Goal: Task Accomplishment & Management: Complete application form

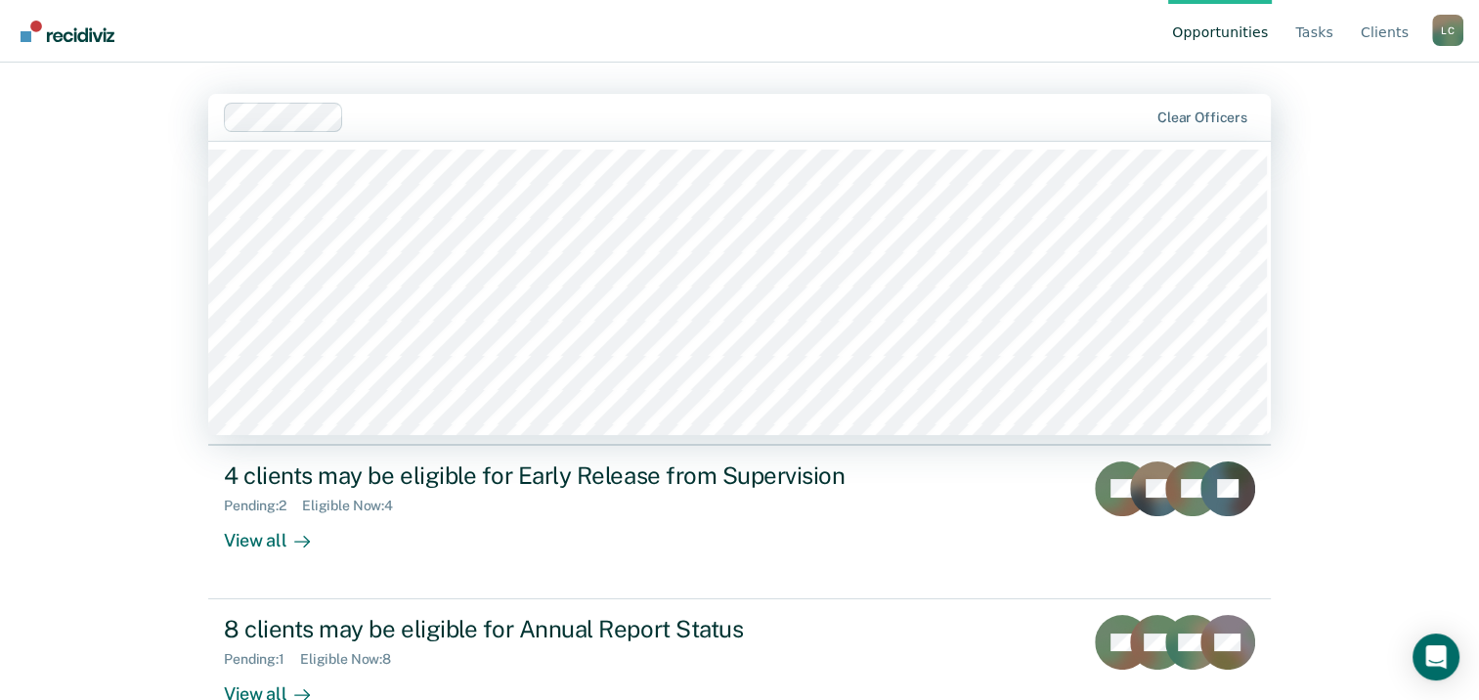
drag, startPoint x: 0, startPoint y: 0, endPoint x: 1072, endPoint y: 110, distance: 1077.3
click at [1072, 110] on div at bounding box center [750, 117] width 796 height 22
drag, startPoint x: 1389, startPoint y: 2, endPoint x: 1467, endPoint y: 95, distance: 120.8
click at [1467, 95] on div "Opportunities Tasks Client s Lyric Carter L C Profile How it works Log Out 1197…" at bounding box center [739, 350] width 1479 height 700
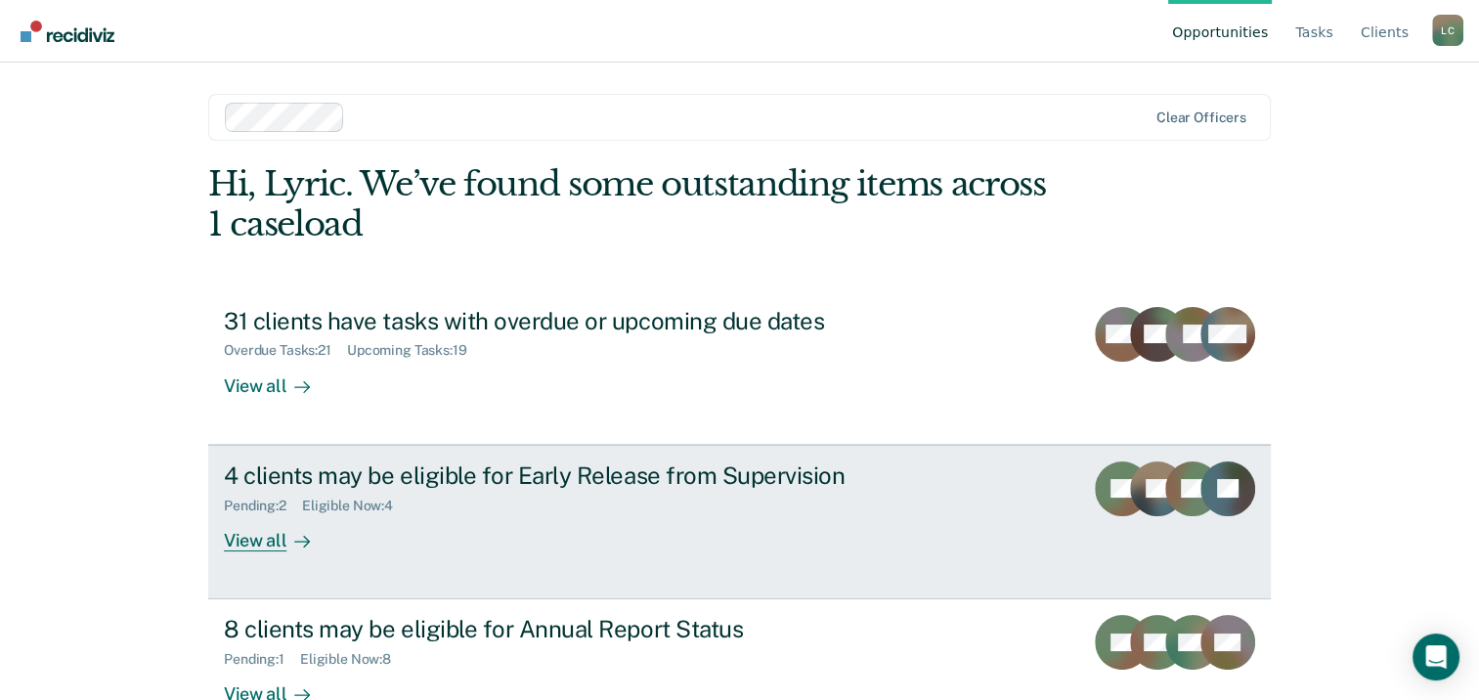
click at [293, 494] on div "Pending : 2 Eligible Now : 4" at bounding box center [567, 502] width 686 height 24
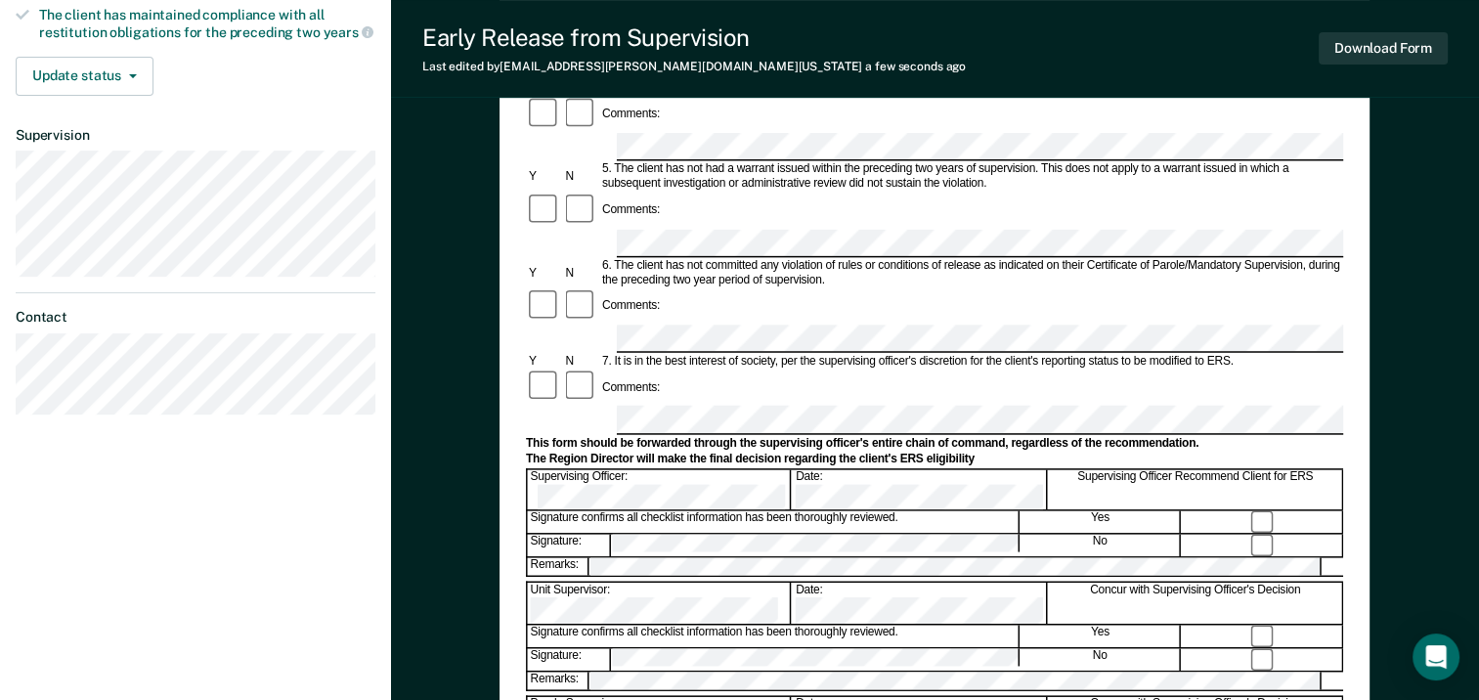
scroll to position [606, 0]
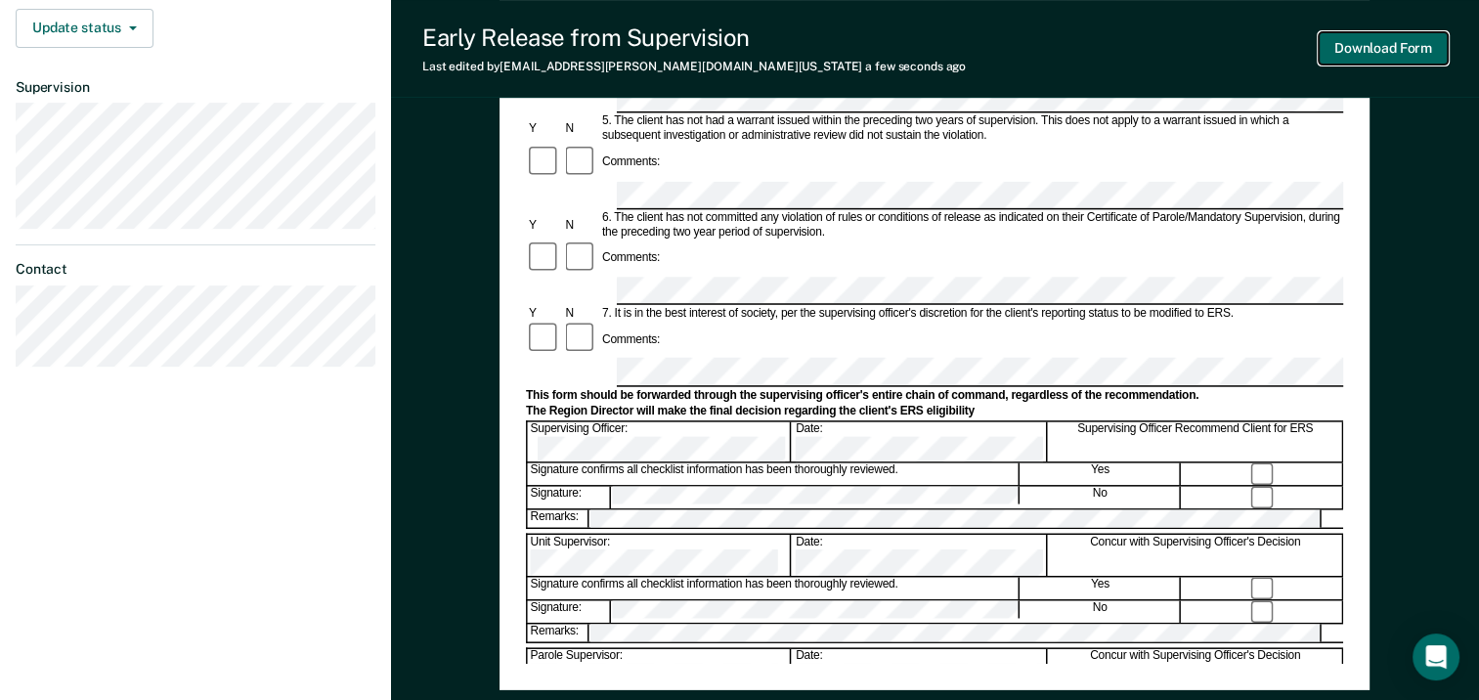
click at [1401, 46] on button "Download Form" at bounding box center [1383, 48] width 129 height 32
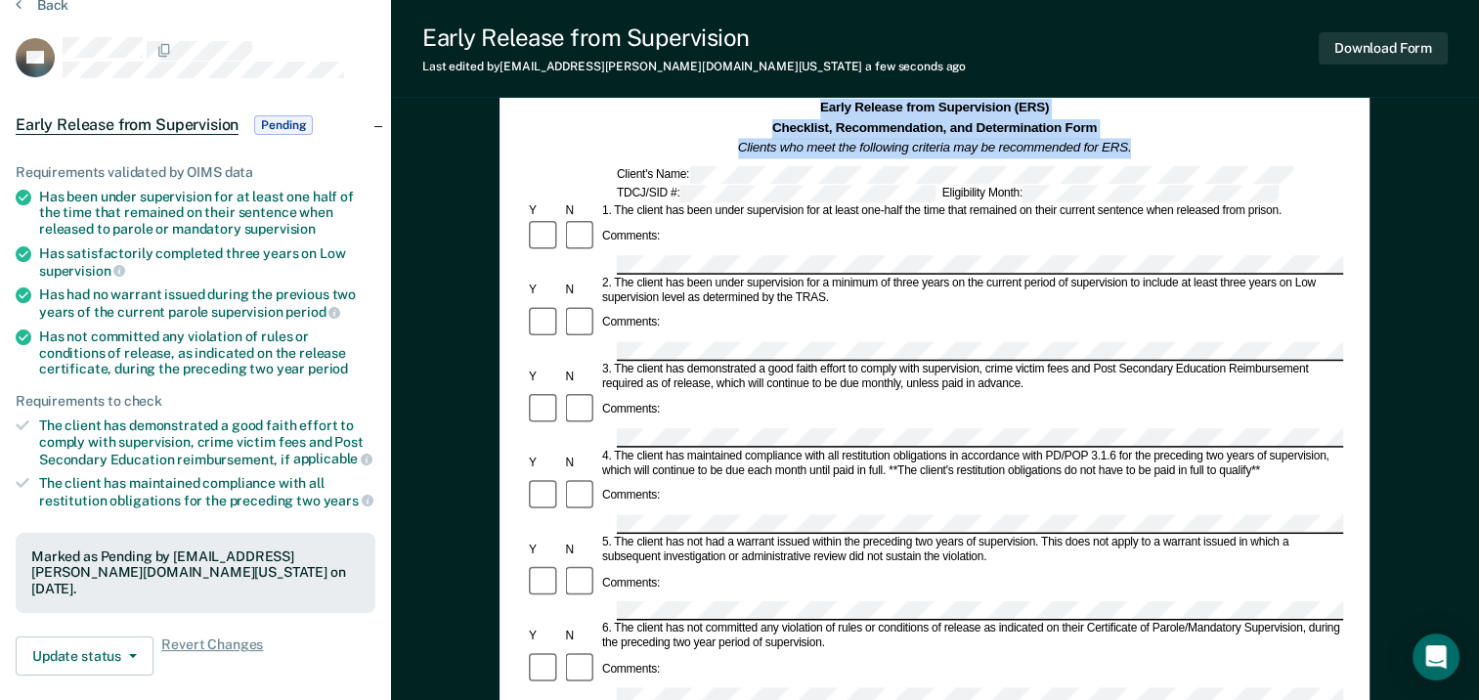
scroll to position [0, 0]
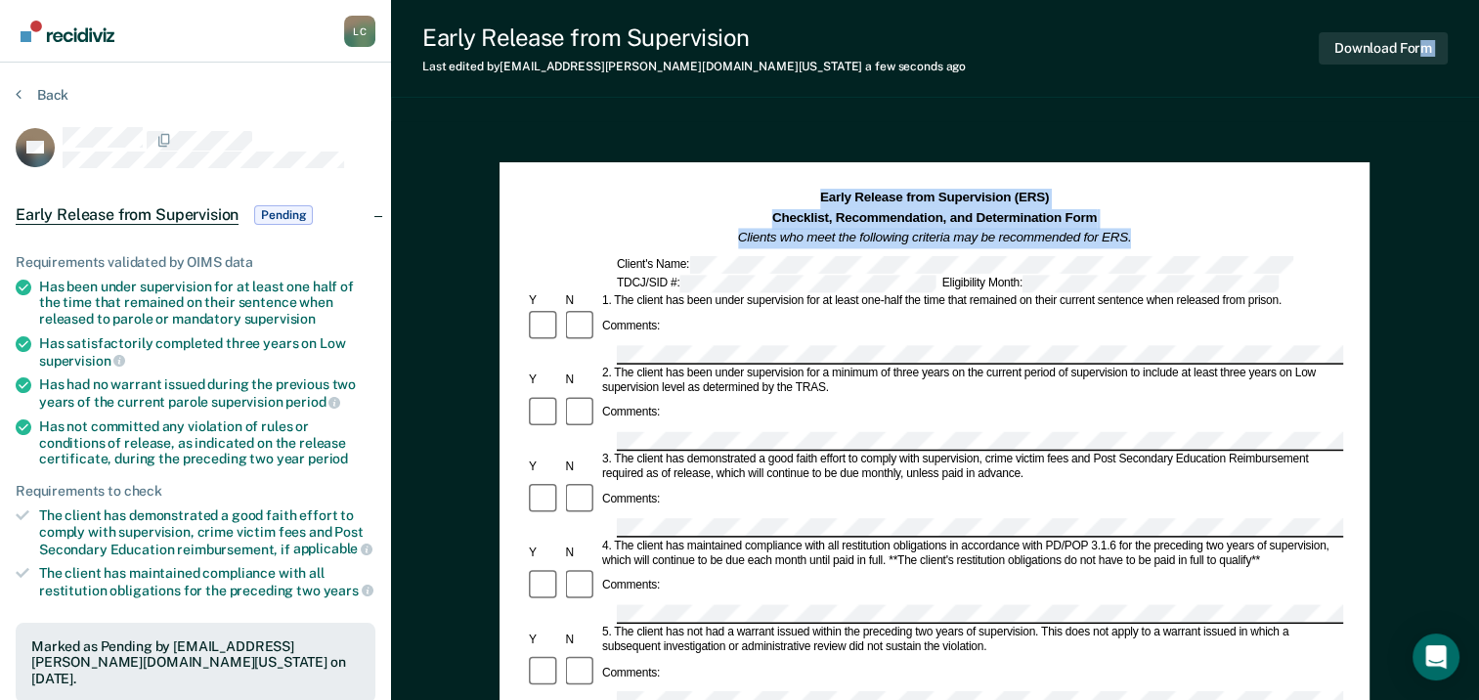
drag, startPoint x: 1439, startPoint y: 113, endPoint x: 1424, endPoint y: -17, distance: 131.0
click at [1424, 0] on html "Looks like you’re using Internet Explorer 11. For faster loading and a better e…" at bounding box center [739, 350] width 1479 height 700
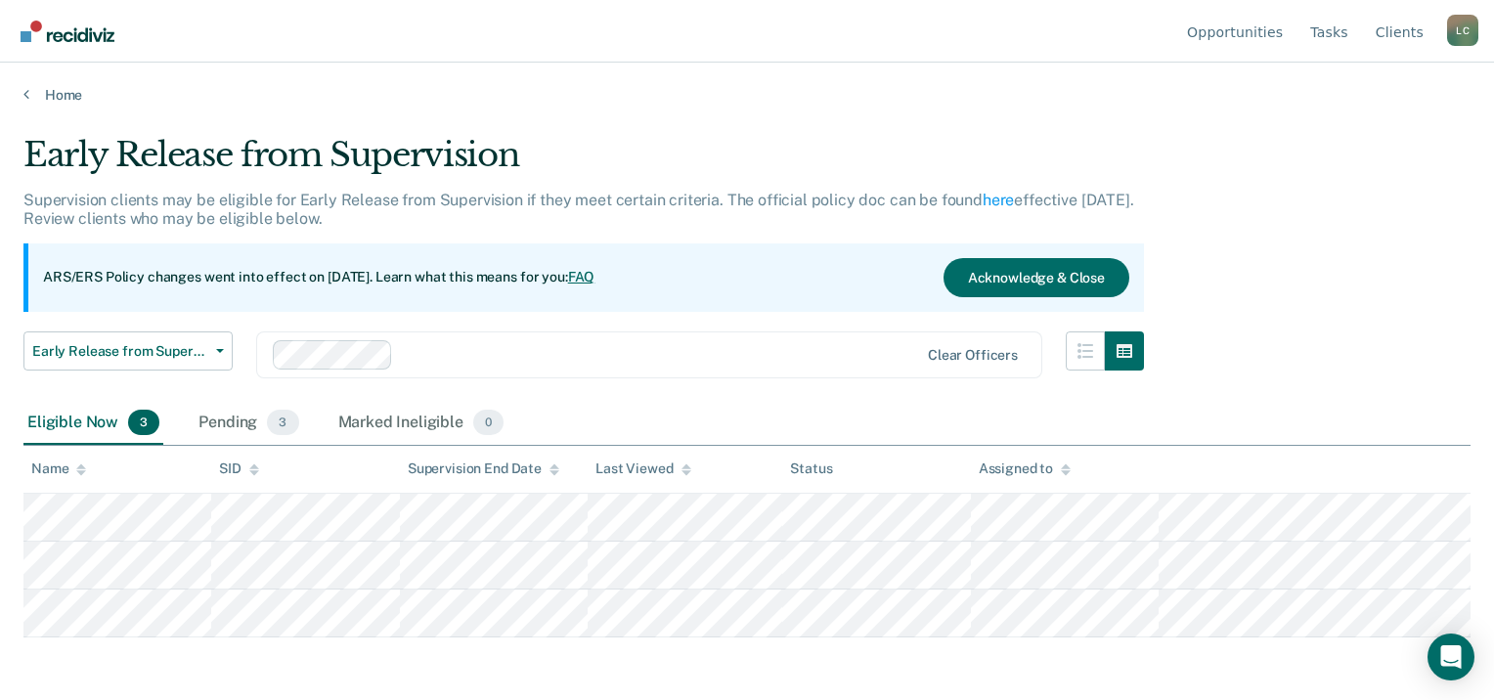
click at [1439, 299] on div "Early Release from Supervision Supervision clients may be eligible for Early Re…" at bounding box center [746, 344] width 1447 height 418
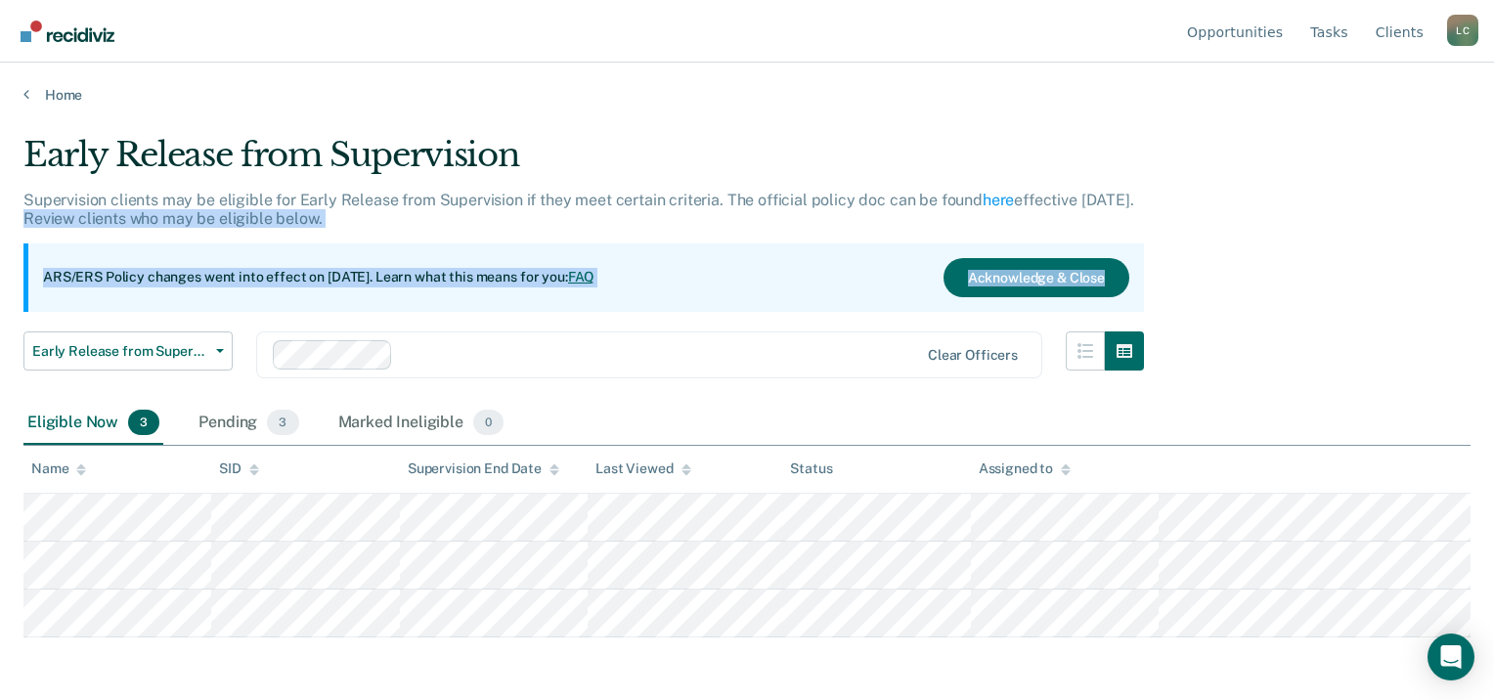
drag, startPoint x: 1493, startPoint y: 207, endPoint x: 1495, endPoint y: 277, distance: 69.4
click at [1493, 277] on html "Looks like you’re using Internet Explorer 11. For faster loading and a better e…" at bounding box center [747, 350] width 1494 height 700
drag, startPoint x: 1495, startPoint y: 277, endPoint x: 1310, endPoint y: 301, distance: 186.4
click at [1310, 301] on div "Early Release from Supervision Supervision clients may be eligible for Early Re…" at bounding box center [746, 344] width 1447 height 418
click at [1309, 304] on div "Early Release from Supervision Supervision clients may be eligible for Early Re…" at bounding box center [746, 344] width 1447 height 418
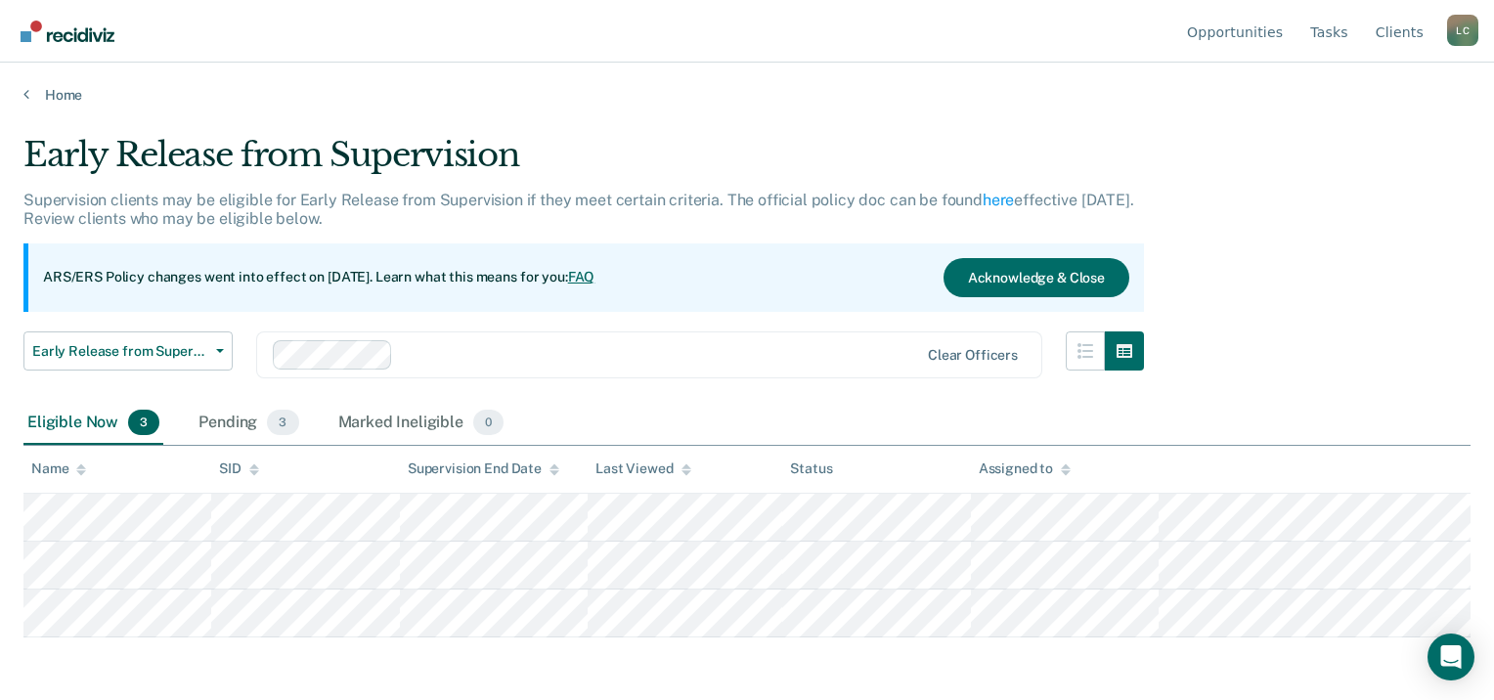
click at [393, 669] on main "Early Release from Supervision Supervision clients may be eligible for Early Re…" at bounding box center [747, 399] width 1494 height 591
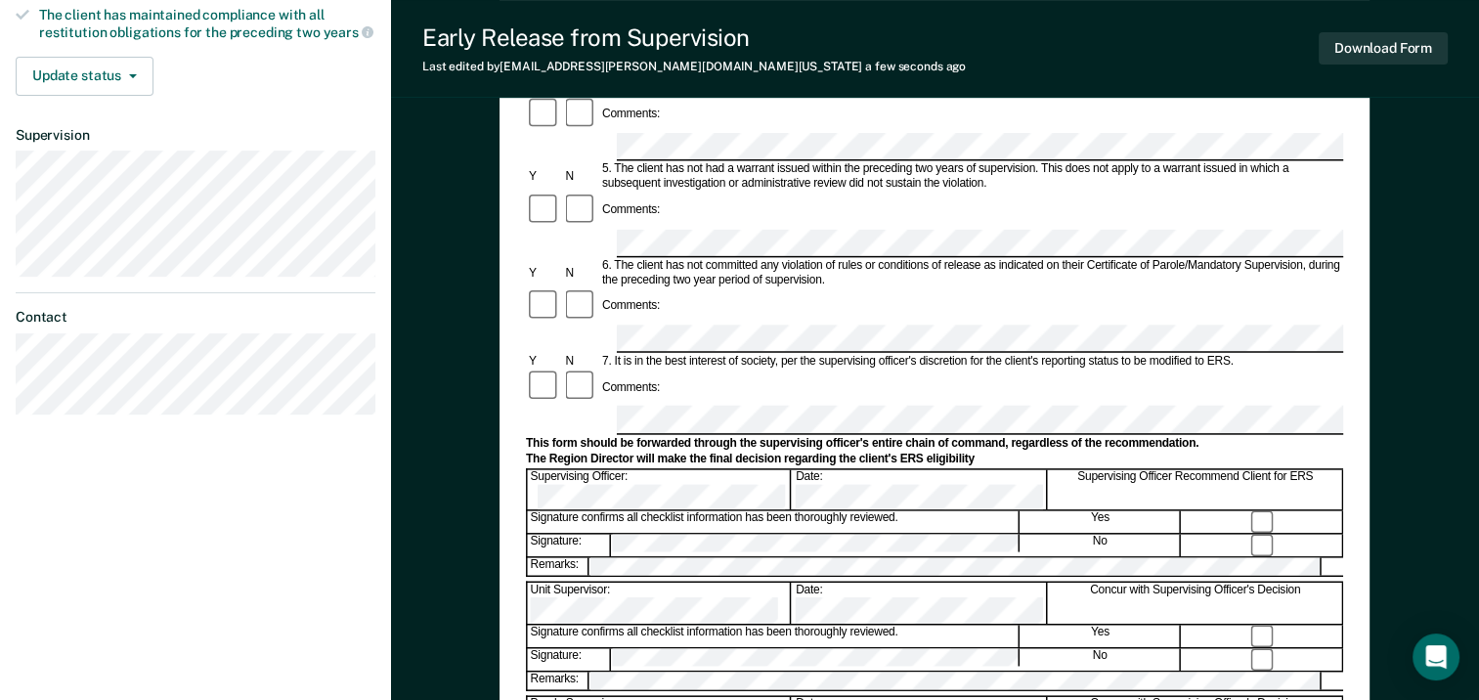
scroll to position [554, 0]
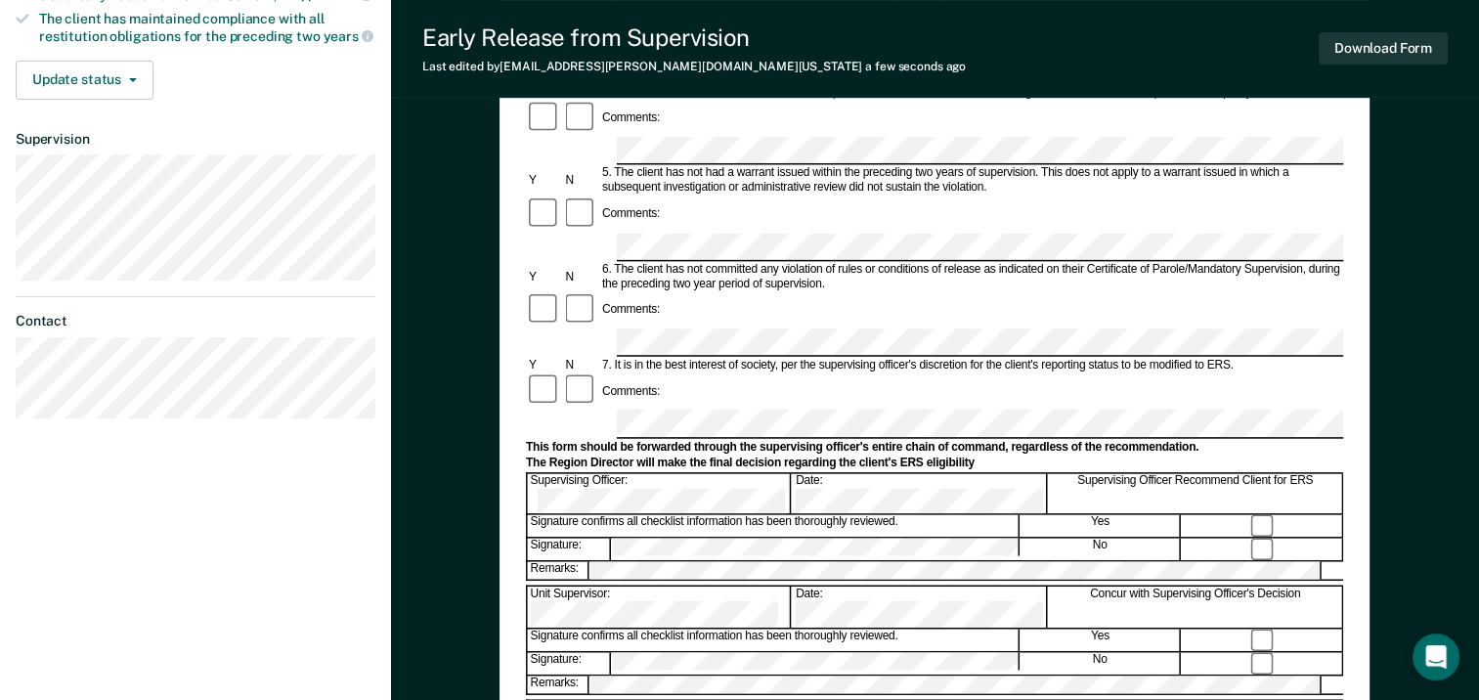
drag, startPoint x: 1269, startPoint y: 305, endPoint x: 1388, endPoint y: 239, distance: 136.6
click at [1388, 239] on div "Early Release from Supervision (ERS) Checklist, Recommendation, and Determinati…" at bounding box center [935, 231] width 1088 height 1328
drag, startPoint x: 1353, startPoint y: 35, endPoint x: 1355, endPoint y: 15, distance: 20.6
click at [1355, 15] on div "Early Release from Supervision Last edited by Lyric.Carter@tdcj.texas.gov a few…" at bounding box center [935, 49] width 1088 height 98
click at [1358, 40] on button "Download Form" at bounding box center [1383, 48] width 129 height 32
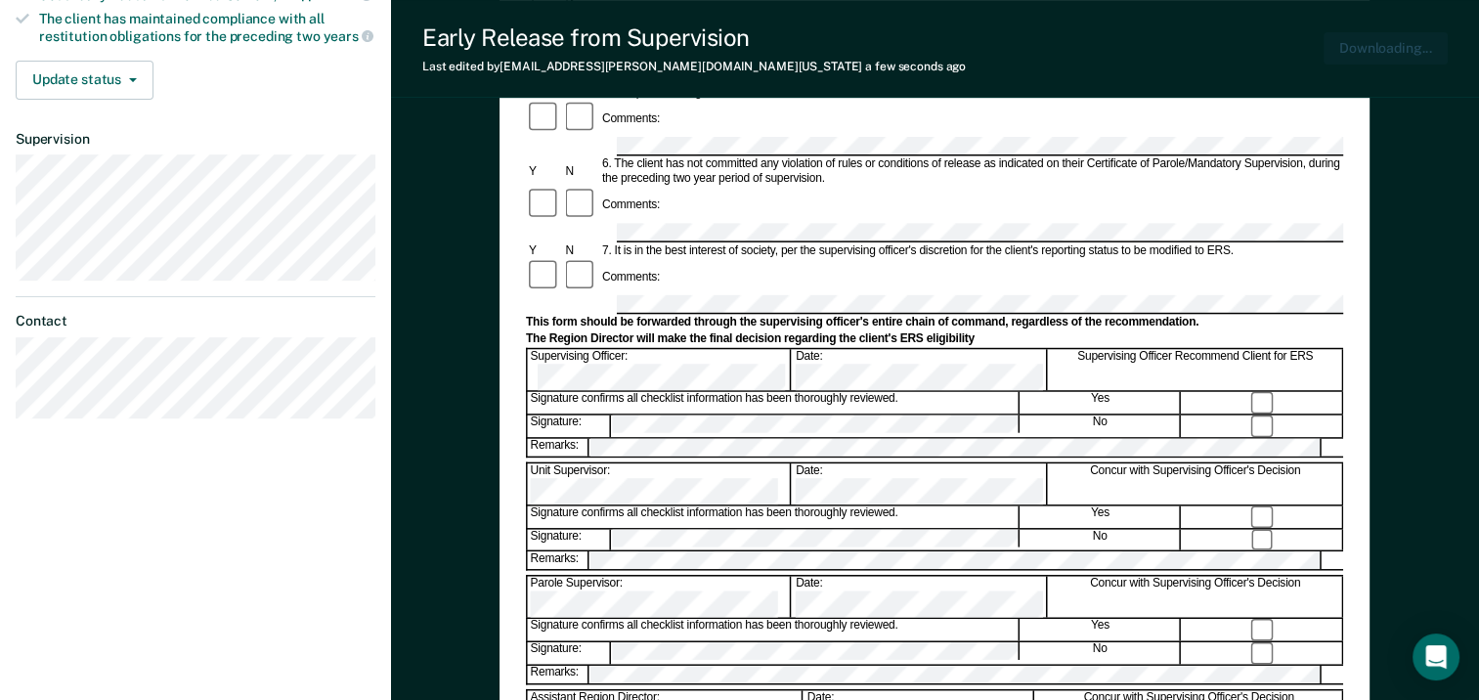
scroll to position [0, 0]
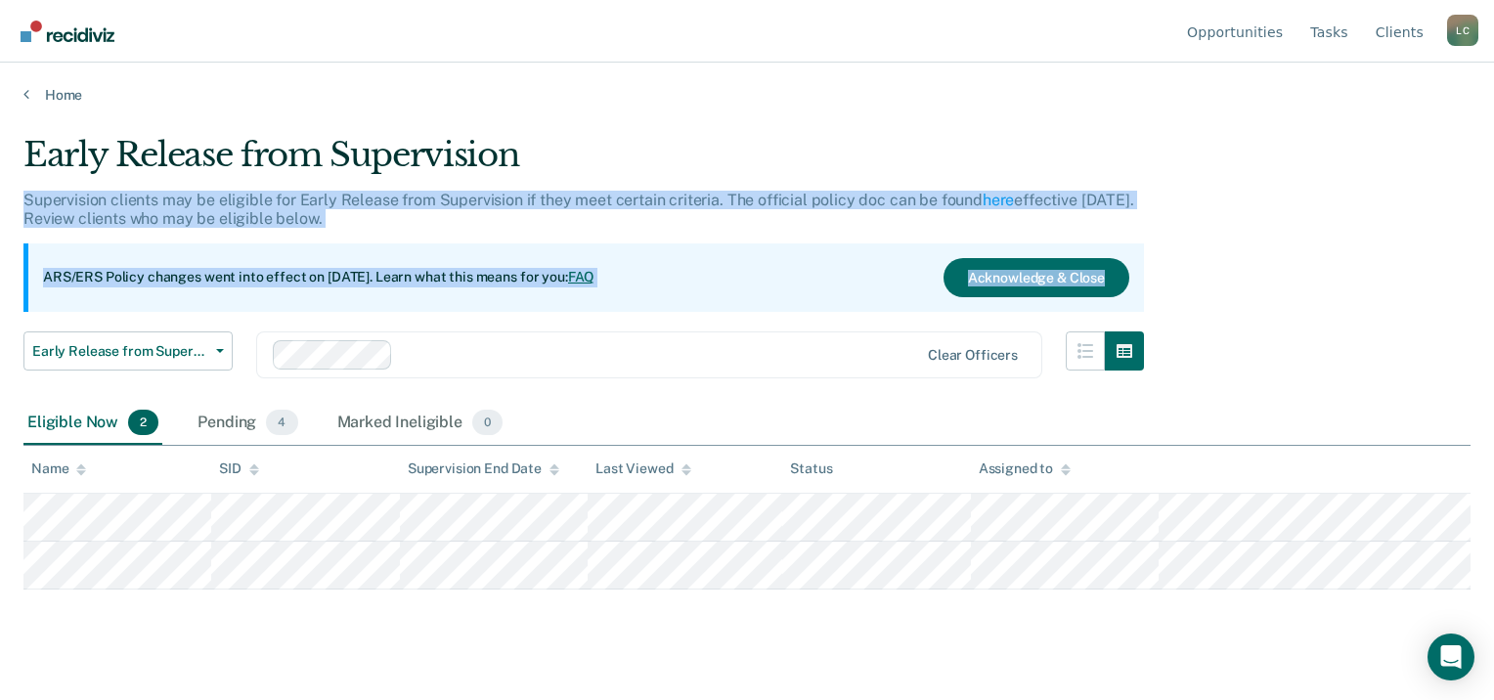
drag, startPoint x: 1497, startPoint y: 172, endPoint x: 1497, endPoint y: 244, distance: 72.4
click at [1493, 244] on html "Looks like you’re using Internet Explorer 11. For faster loading and a better e…" at bounding box center [747, 350] width 1494 height 700
drag, startPoint x: 1497, startPoint y: 244, endPoint x: 1413, endPoint y: 239, distance: 84.3
click at [1413, 239] on div "Early Release from Supervision Supervision clients may be eligible for Early Re…" at bounding box center [746, 344] width 1447 height 418
click at [1420, 242] on div "Early Release from Supervision Supervision clients may be eligible for Early Re…" at bounding box center [746, 344] width 1447 height 418
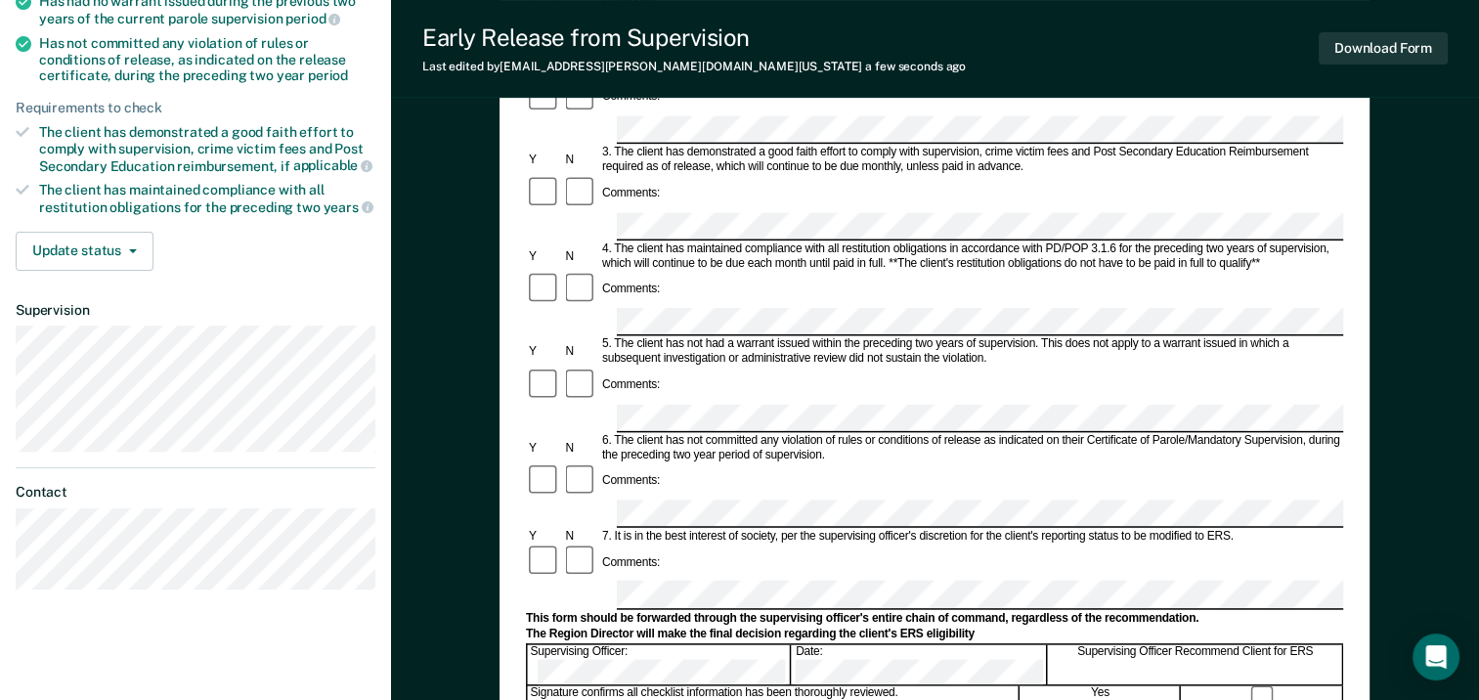
scroll to position [379, 0]
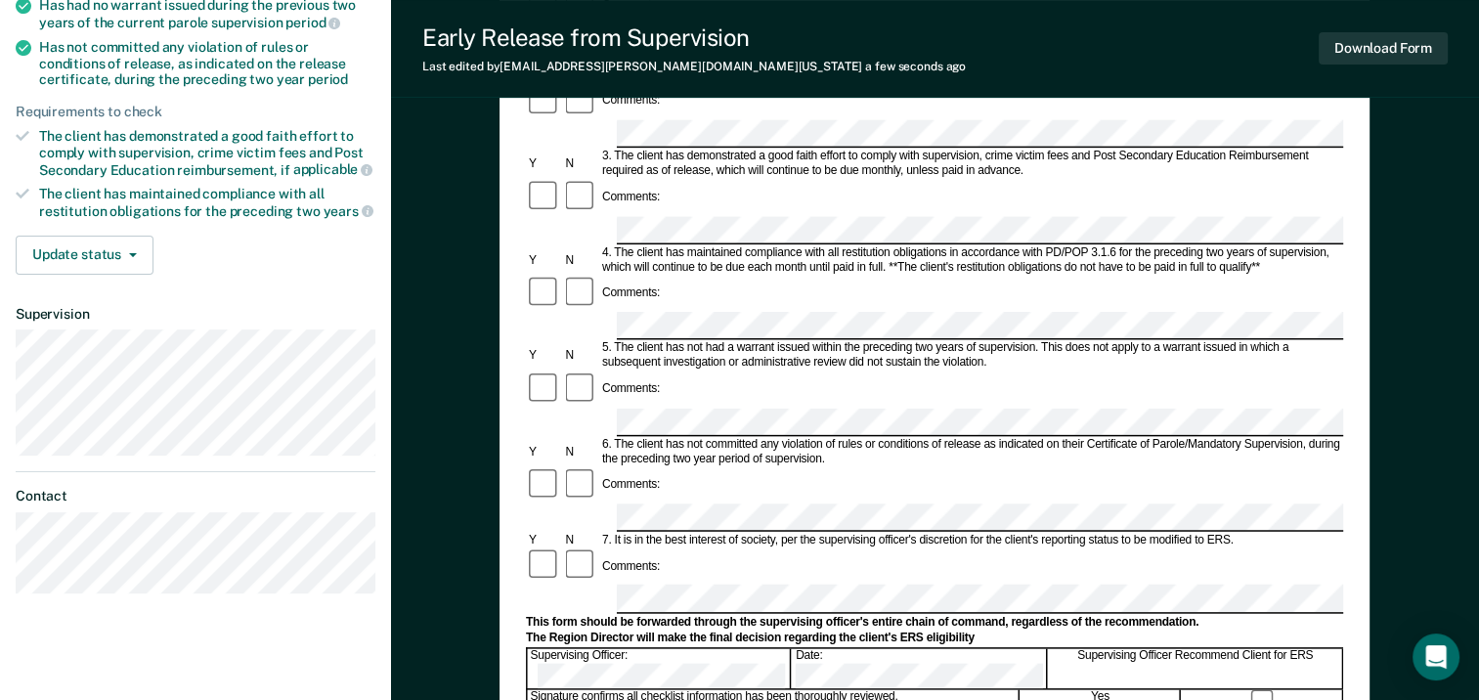
click at [1446, 154] on div "Early Release from Supervision (ERS) Checklist, Recommendation, and Determinati…" at bounding box center [935, 406] width 1088 height 1328
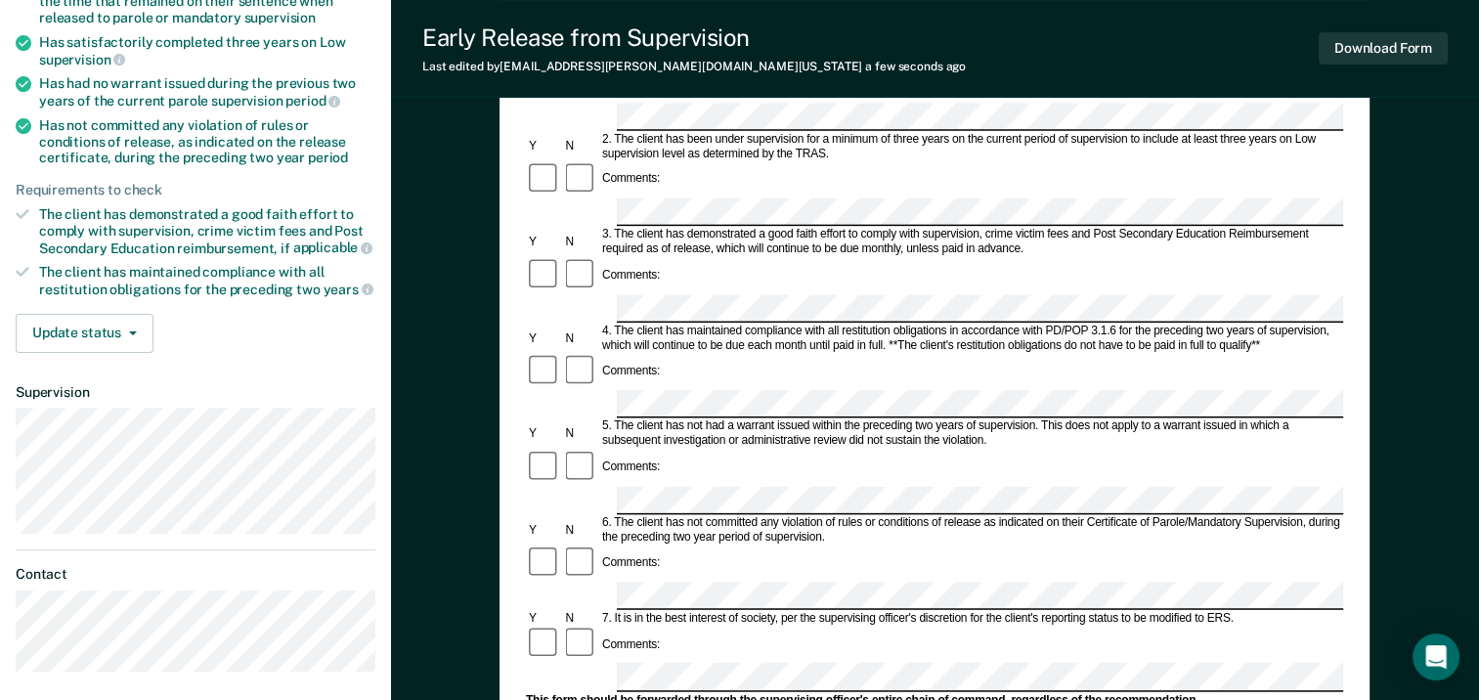
scroll to position [298, 0]
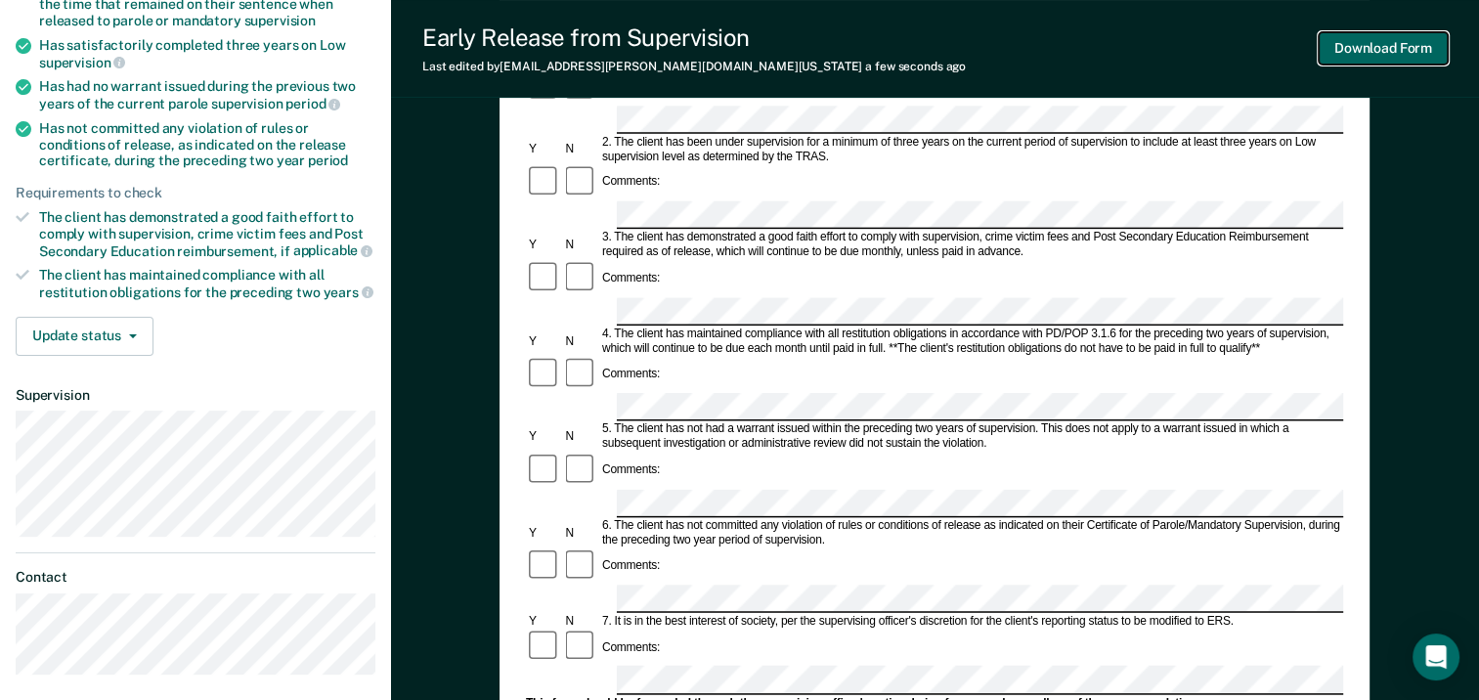
click at [1376, 47] on button "Download Form" at bounding box center [1383, 48] width 129 height 32
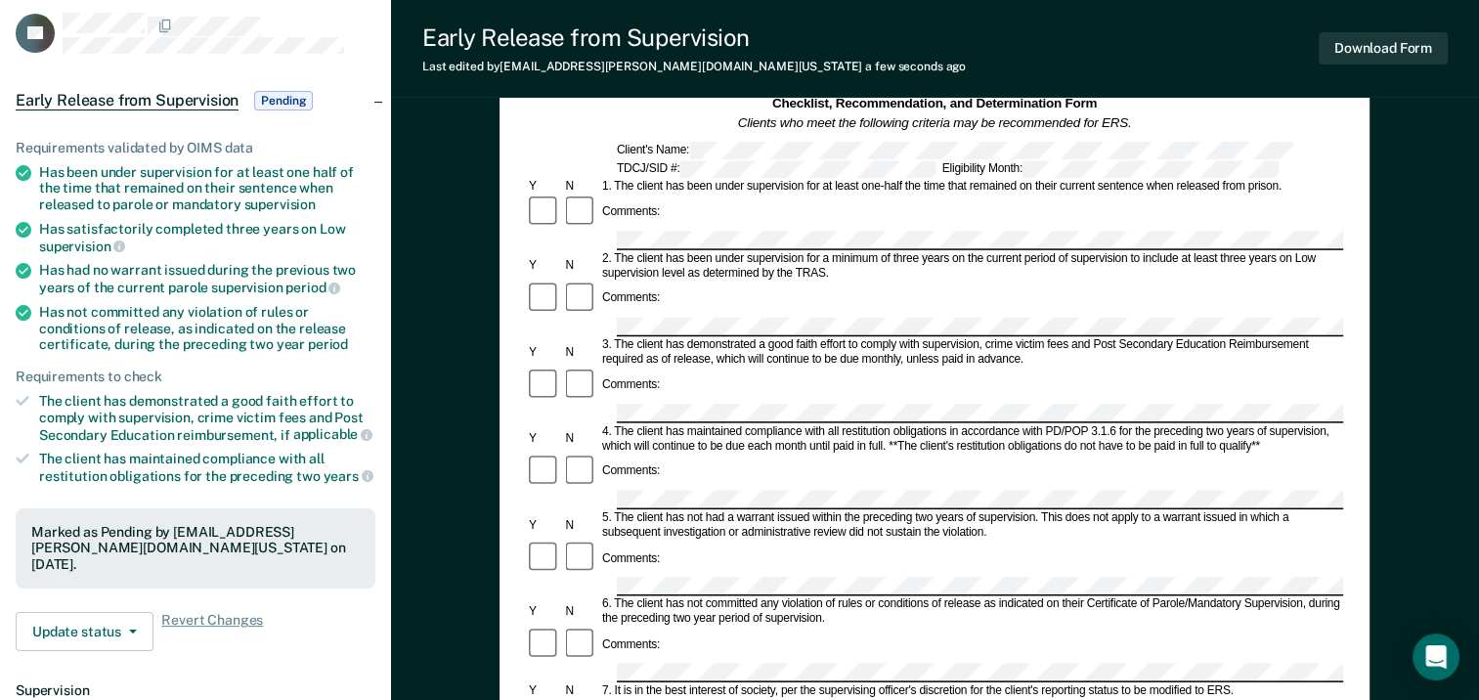
scroll to position [0, 0]
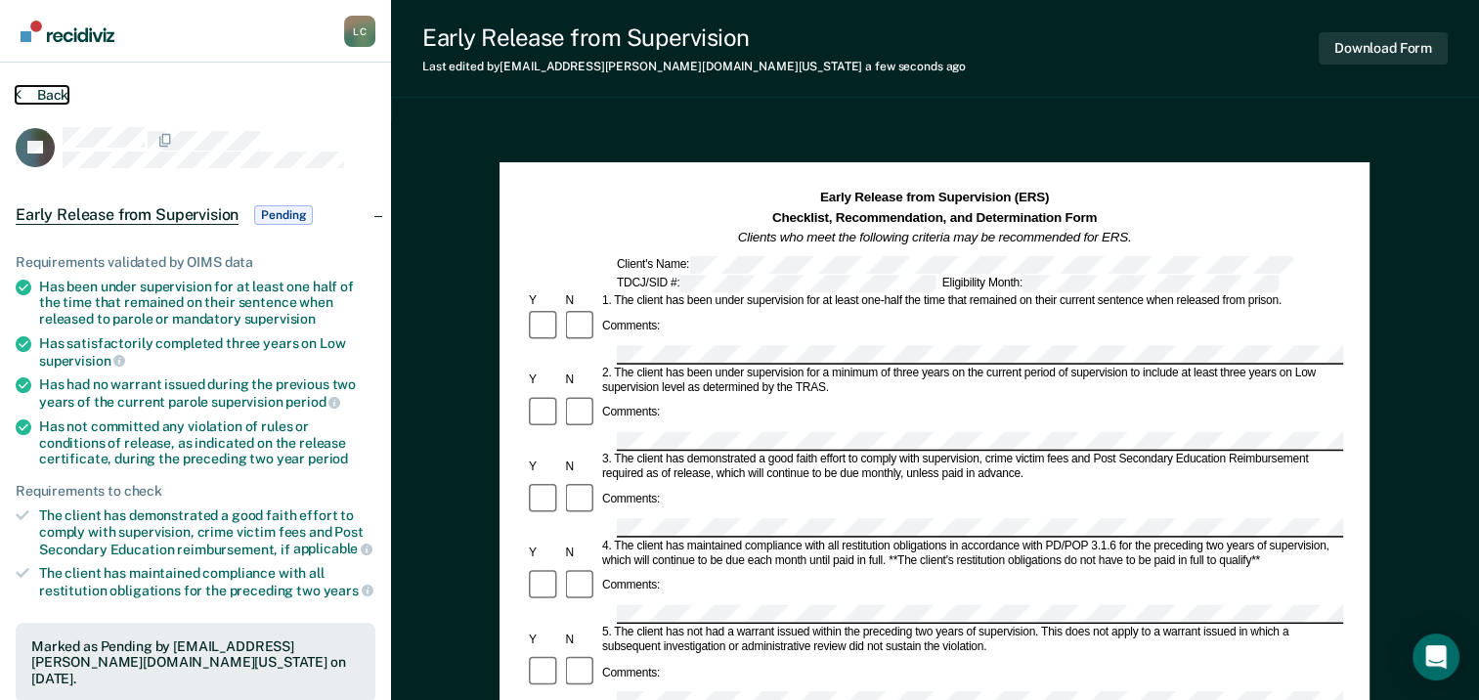
click at [35, 98] on button "Back" at bounding box center [42, 95] width 53 height 18
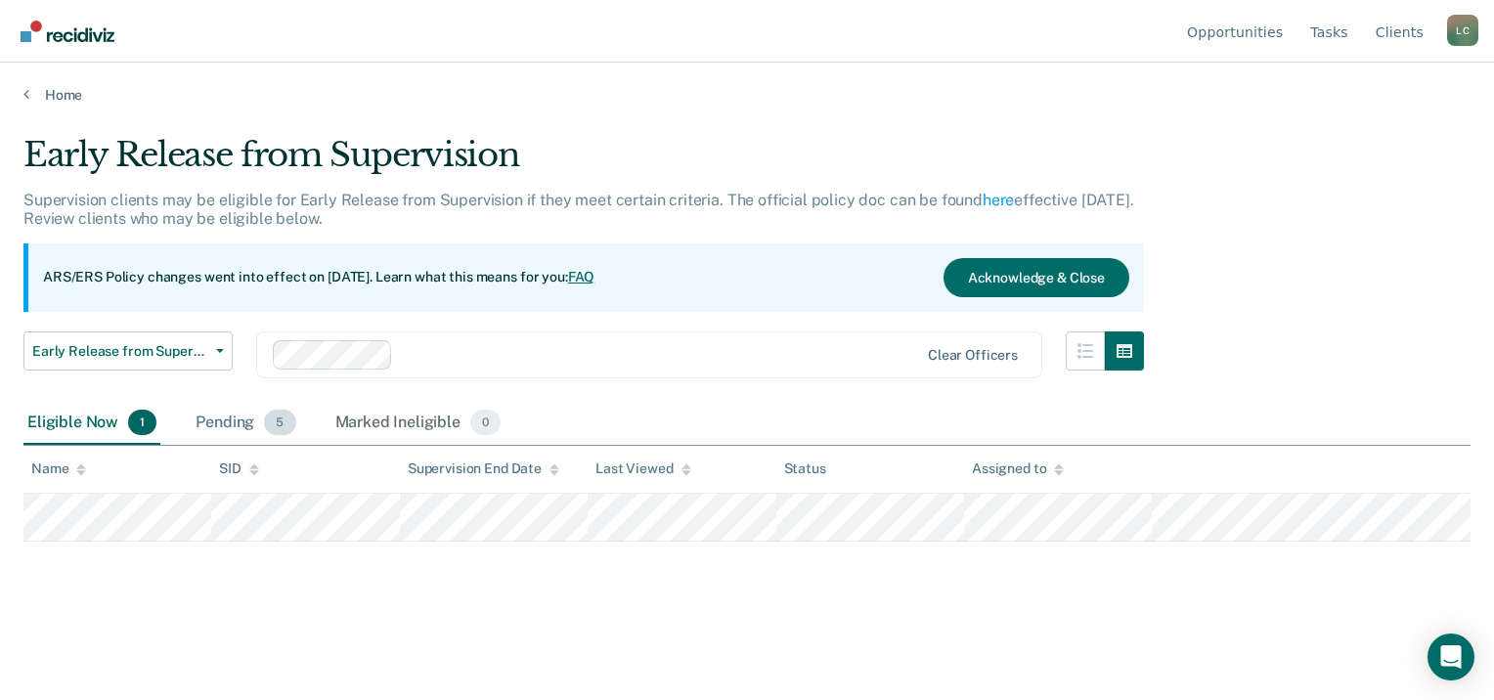
click at [212, 417] on div "Pending 5" at bounding box center [246, 423] width 108 height 43
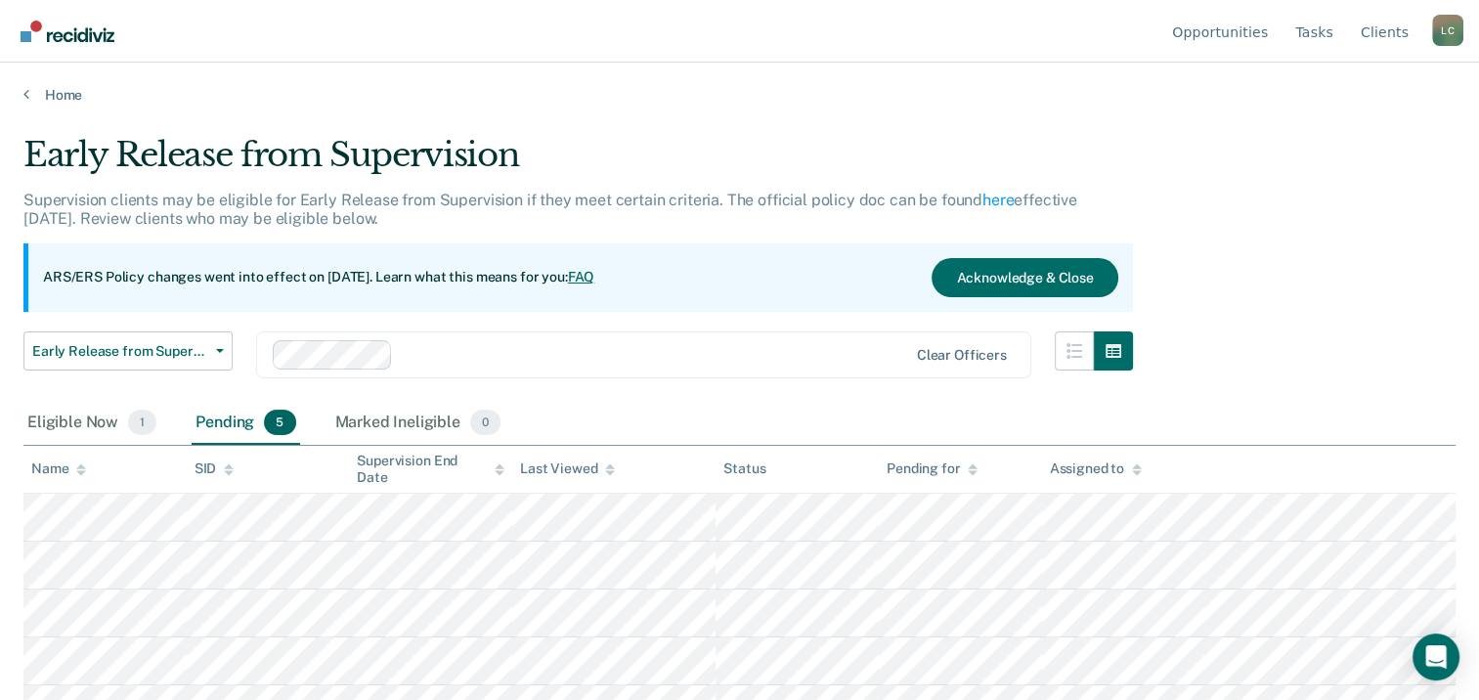
scroll to position [31, 0]
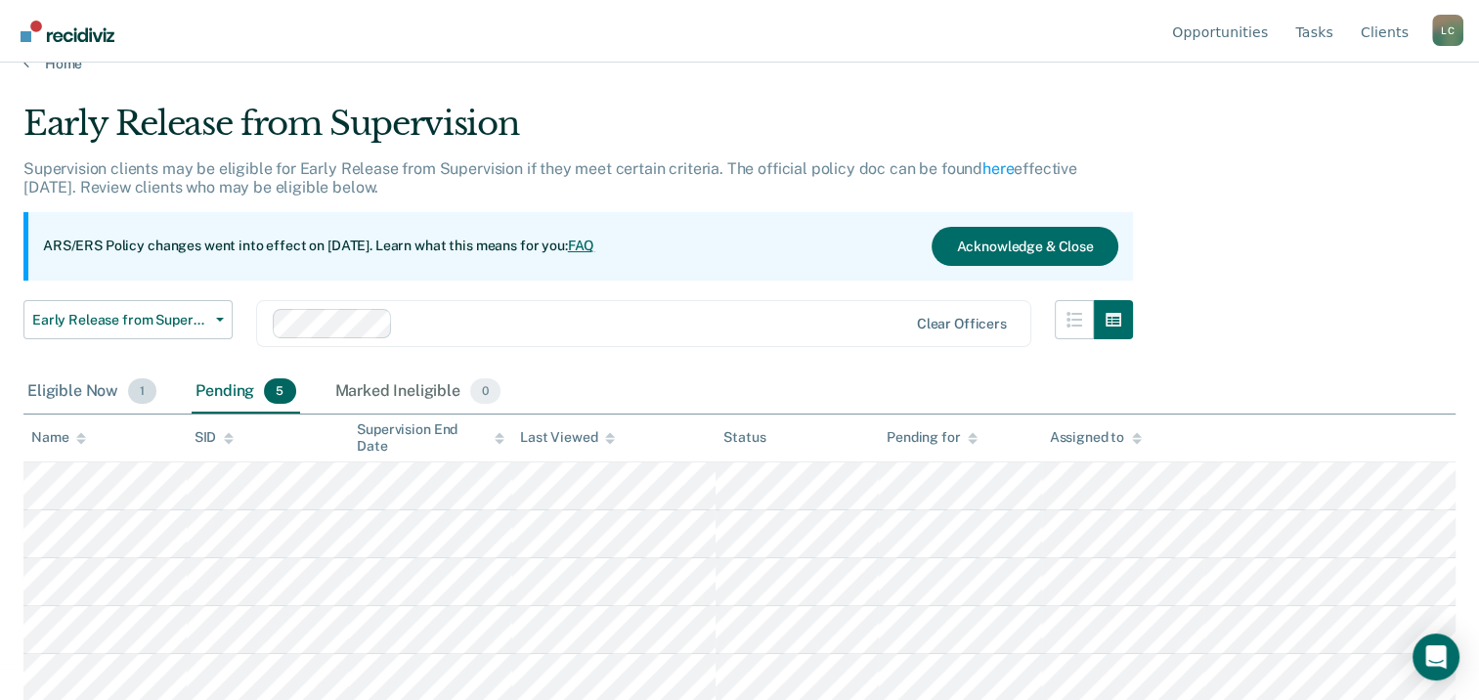
click at [73, 387] on div "Eligible Now 1" at bounding box center [91, 392] width 137 height 43
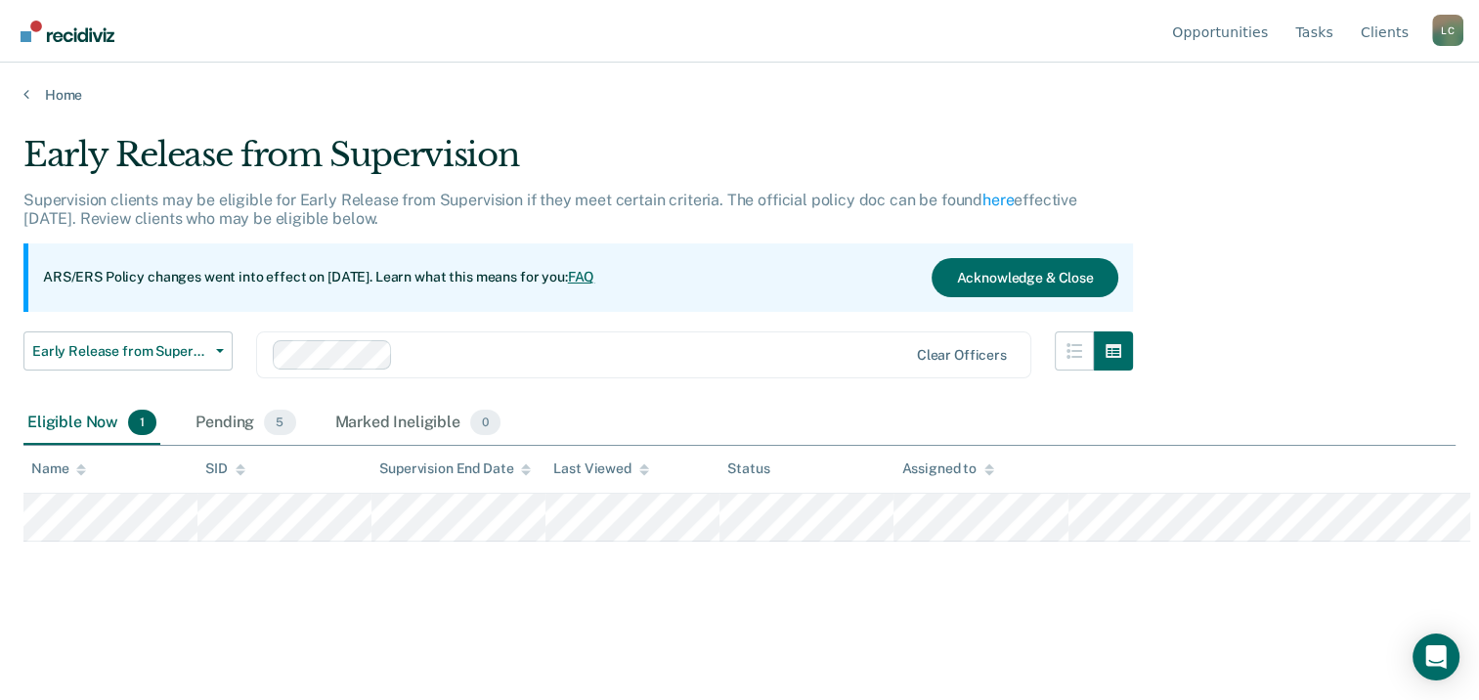
scroll to position [0, 0]
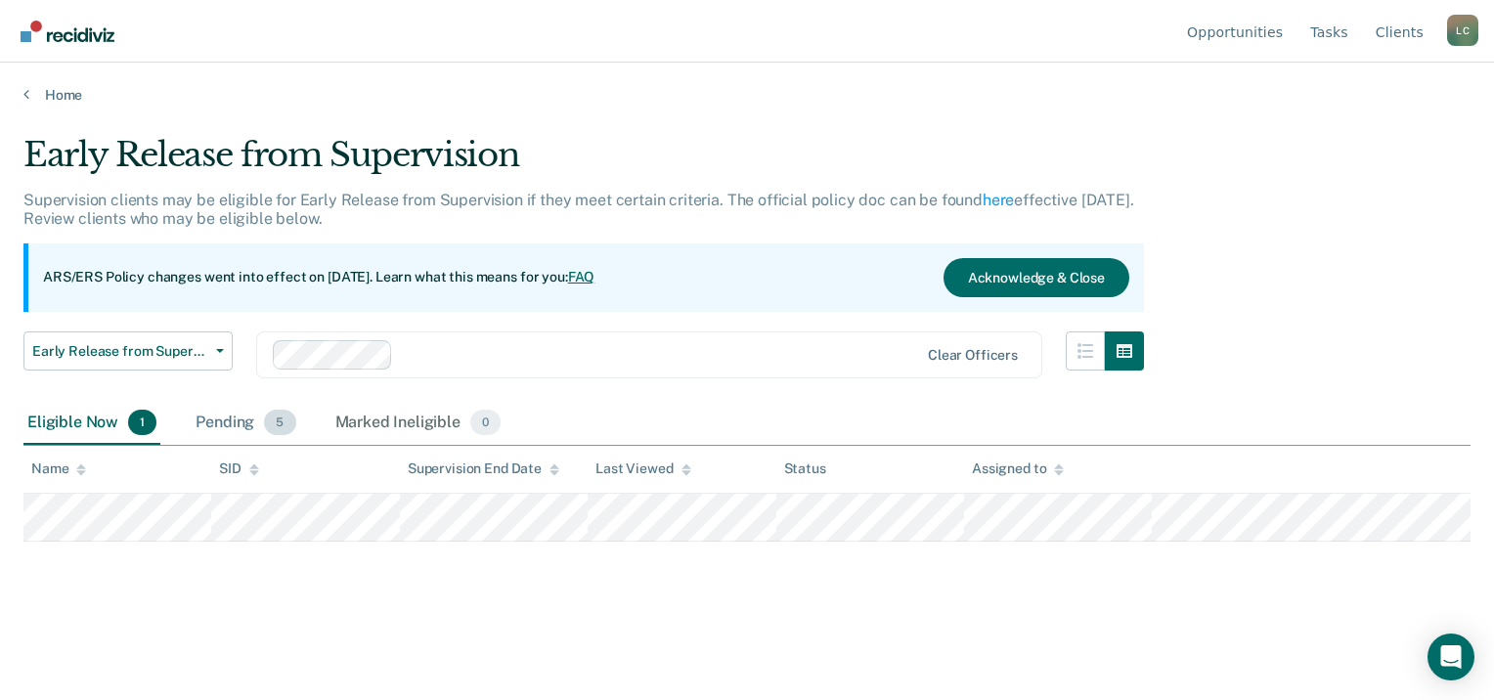
click at [234, 415] on div "Pending 5" at bounding box center [246, 423] width 108 height 43
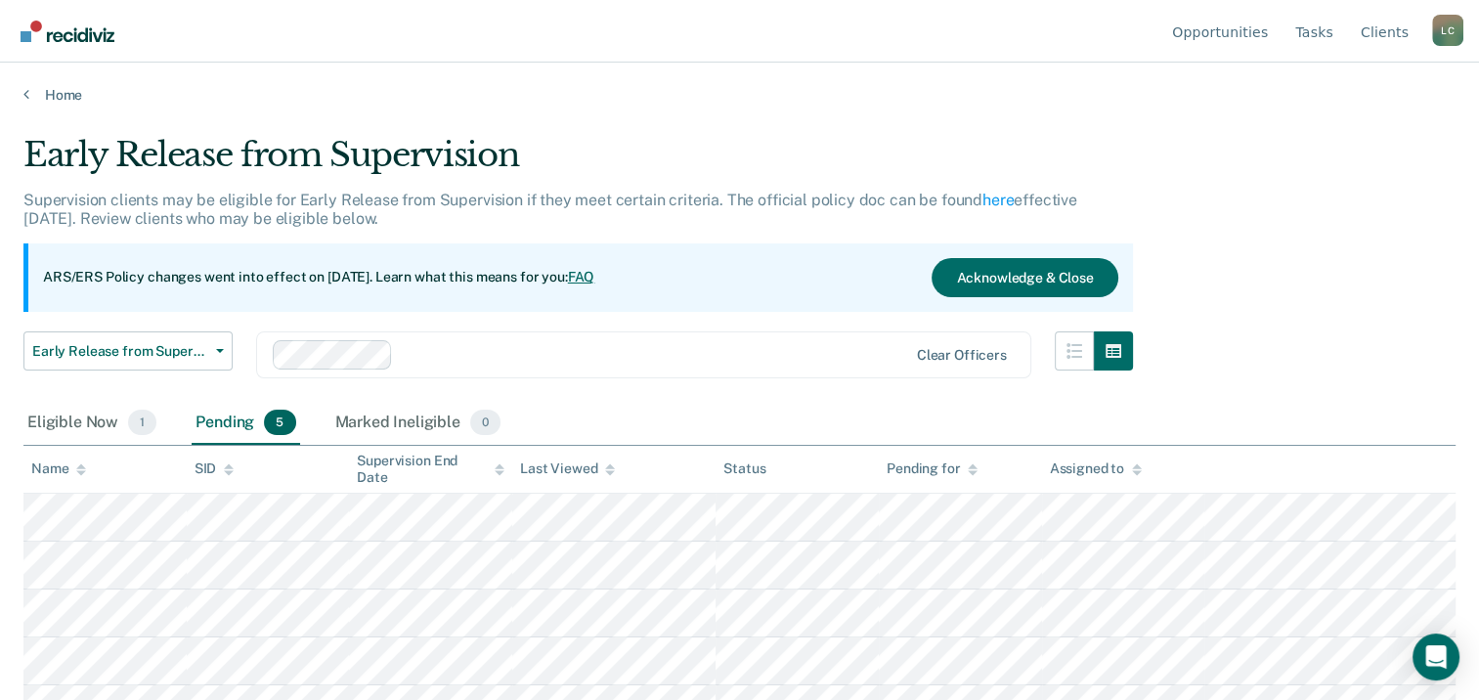
scroll to position [31, 0]
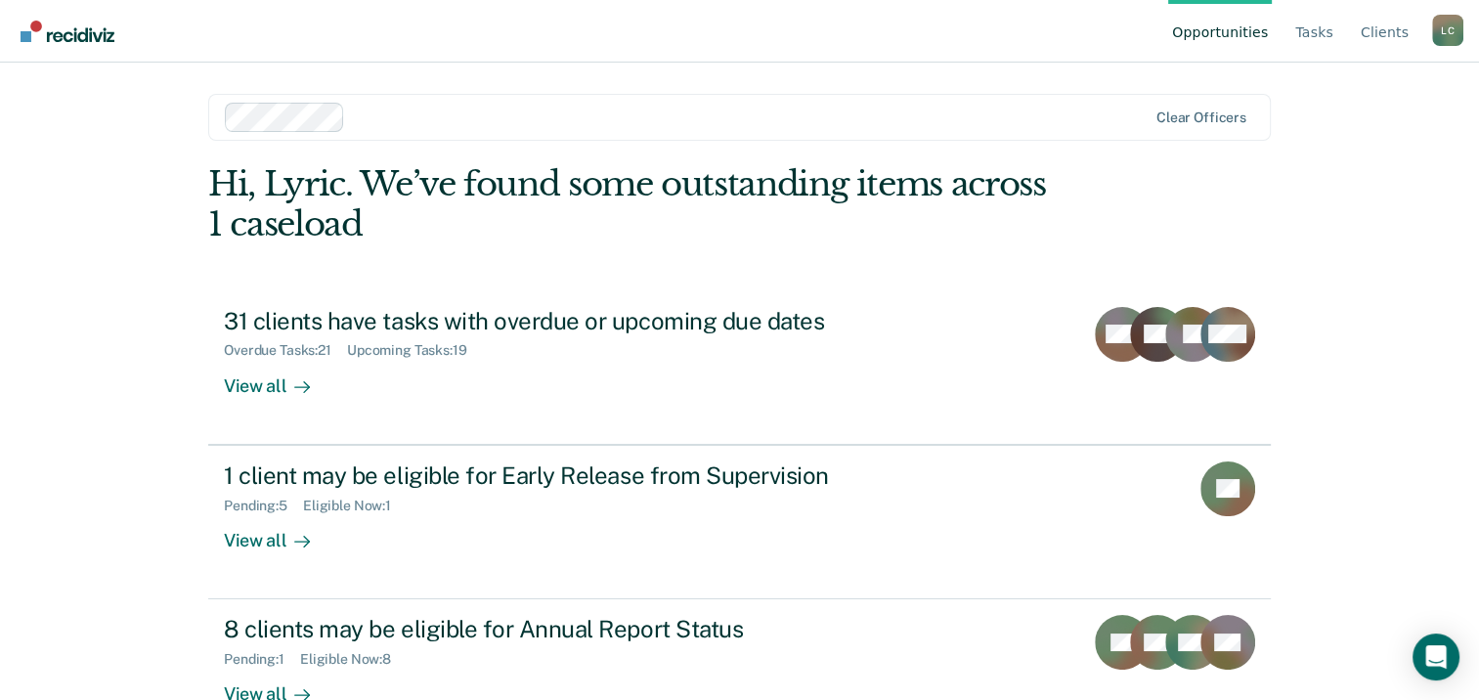
scroll to position [52, 0]
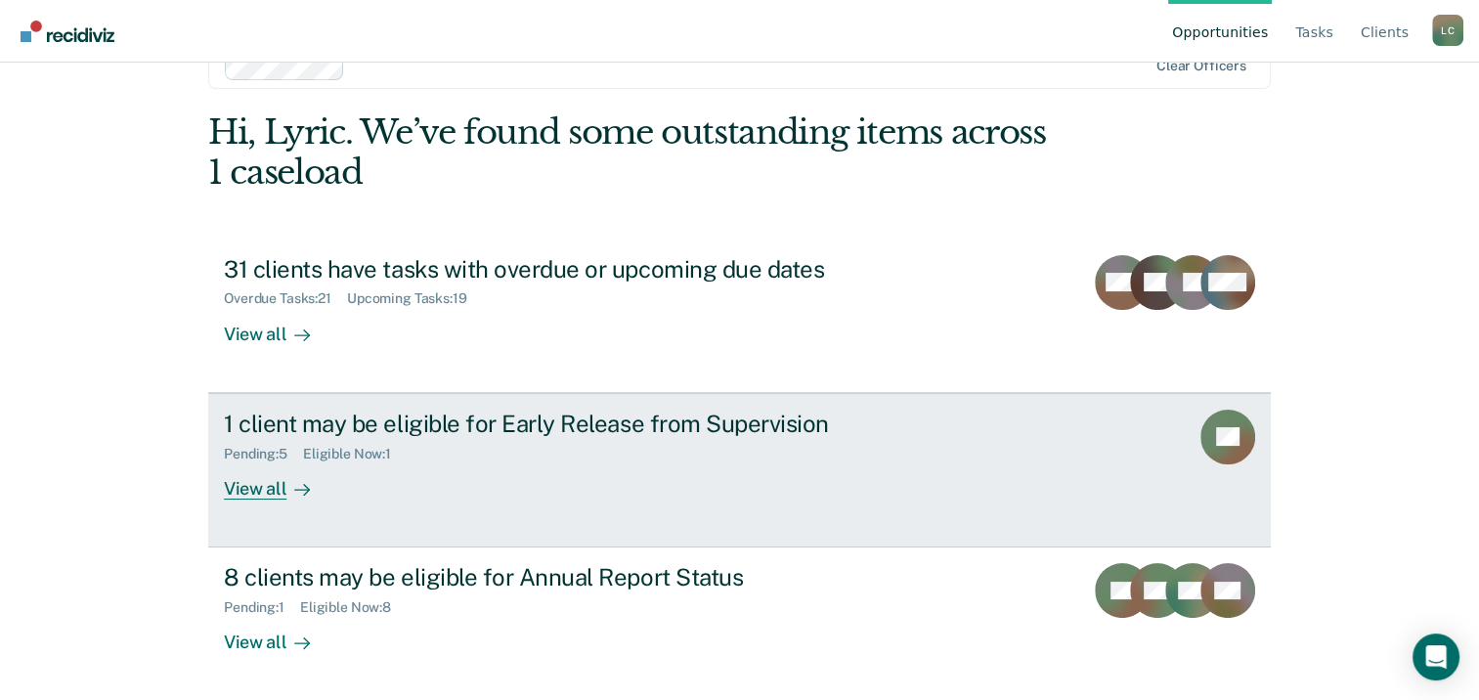
click at [246, 498] on div "View all" at bounding box center [279, 480] width 110 height 38
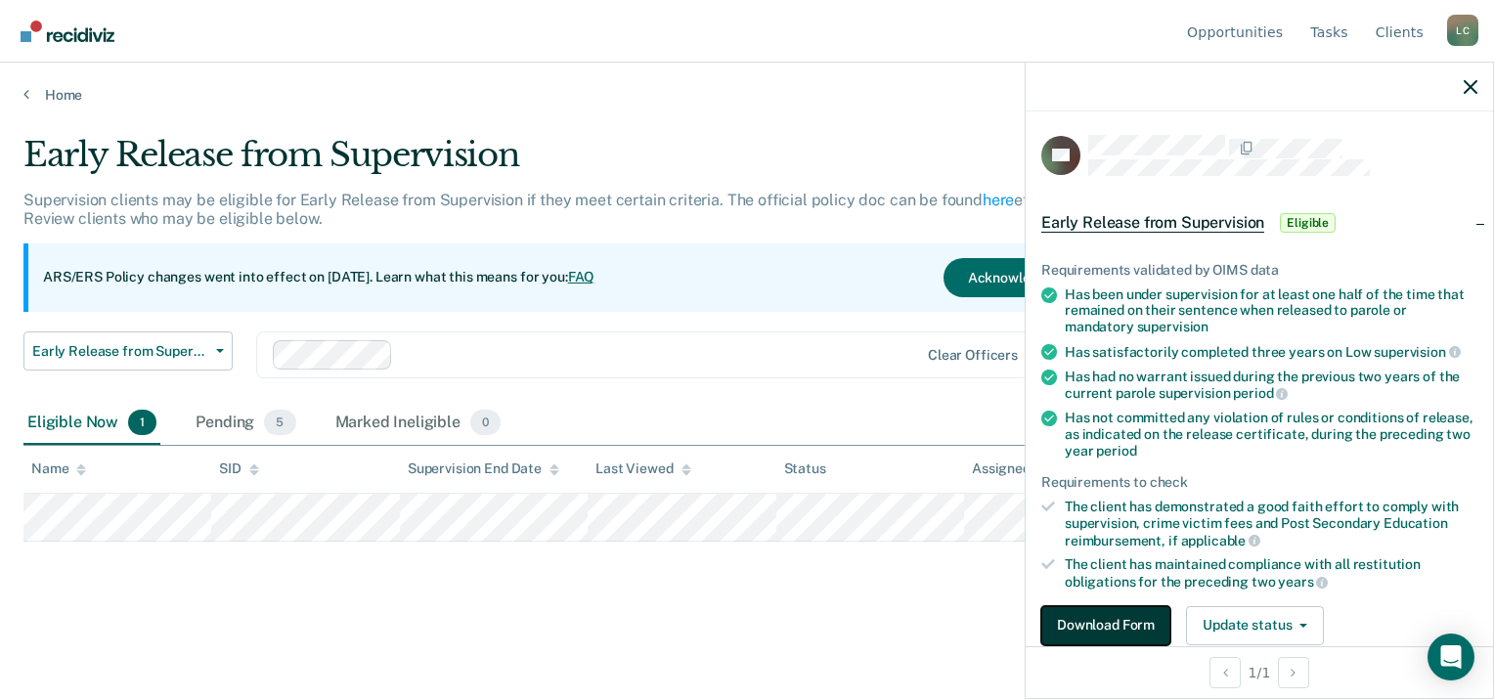
click at [1112, 615] on button "Download Form" at bounding box center [1105, 625] width 129 height 39
